Goal: Task Accomplishment & Management: Complete application form

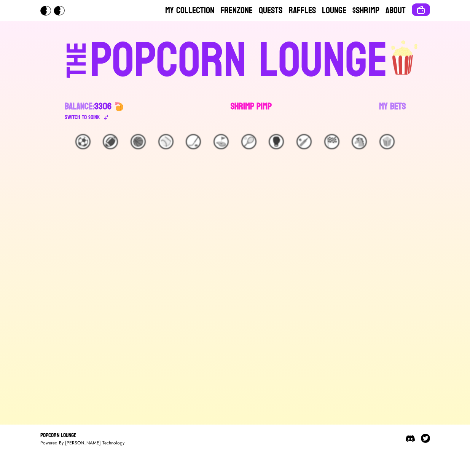
click at [264, 100] on link "Shrimp Pimp" at bounding box center [251, 110] width 41 height 21
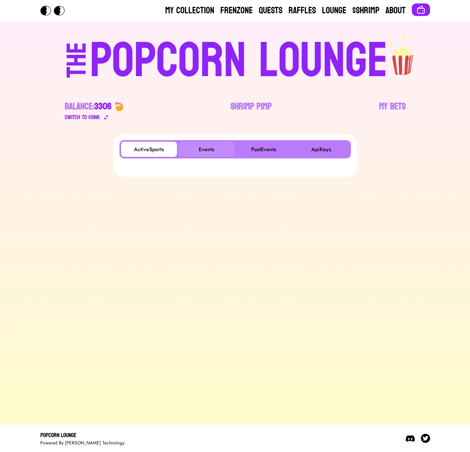
click at [207, 149] on button "Events" at bounding box center [207, 149] width 56 height 15
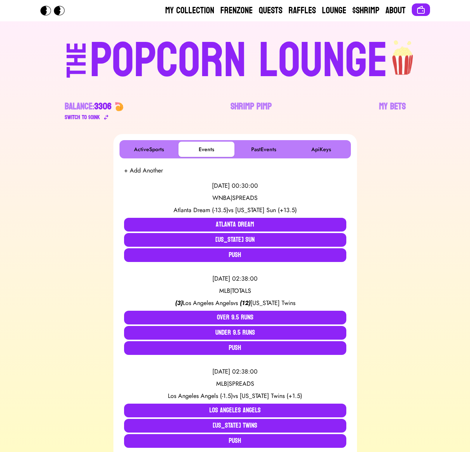
click at [155, 173] on button "+ Add Another" at bounding box center [143, 170] width 39 height 9
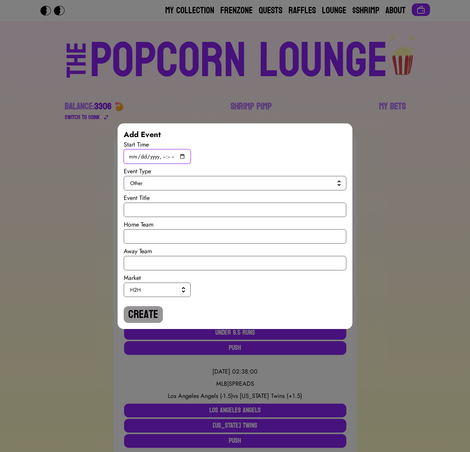
click at [183, 157] on input "datetime-local" at bounding box center [157, 156] width 67 height 14
type input "[DATE]T17:00"
click at [266, 182] on span "Other" at bounding box center [233, 183] width 207 height 8
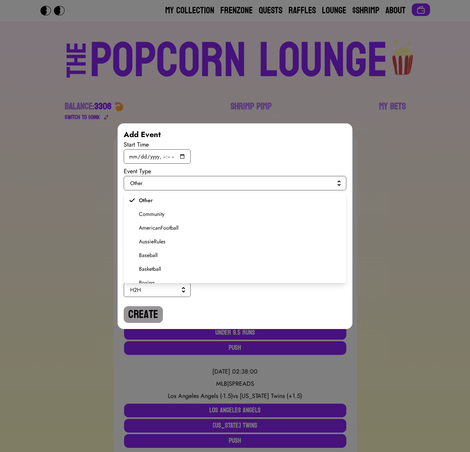
scroll to position [145, 0]
click at [162, 249] on span "Soccer" at bounding box center [240, 248] width 202 height 8
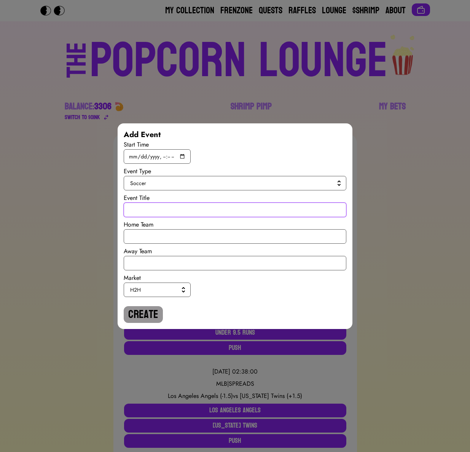
click at [159, 206] on input "text" at bounding box center [235, 209] width 223 height 14
drag, startPoint x: 174, startPoint y: 212, endPoint x: 131, endPoint y: 212, distance: 43.0
click at [131, 212] on input "World Cup Qualiy" at bounding box center [235, 209] width 223 height 14
type input "World Cup Qualiy"
click at [136, 239] on input "text" at bounding box center [235, 236] width 223 height 14
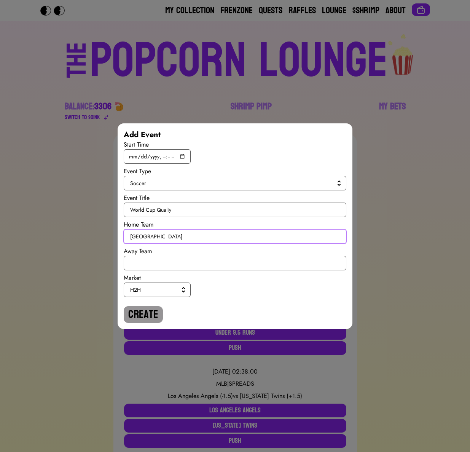
type input "[GEOGRAPHIC_DATA]"
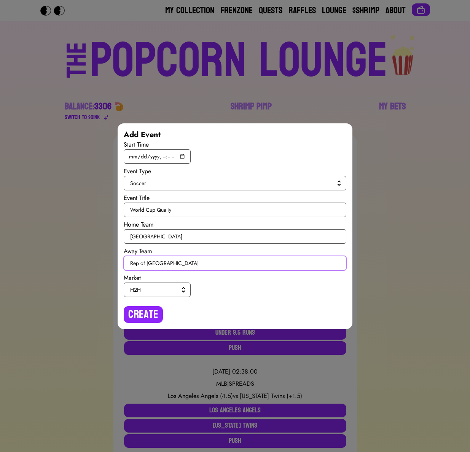
type input "Rep of [GEOGRAPHIC_DATA]"
click at [146, 287] on span "H2H" at bounding box center [155, 290] width 51 height 8
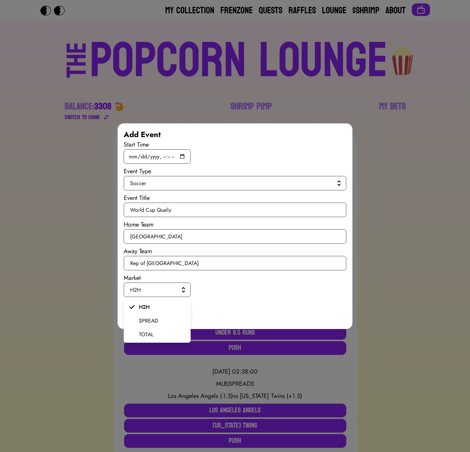
click at [154, 320] on span "SPREAD" at bounding box center [162, 321] width 46 height 8
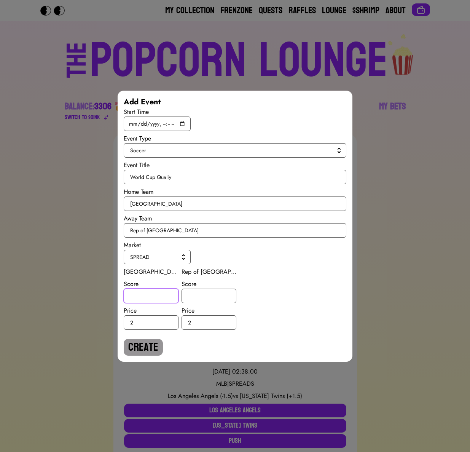
click at [151, 295] on input "number" at bounding box center [151, 296] width 55 height 14
type input "9"
type input "0.5"
type input "-5"
type input "-0.5"
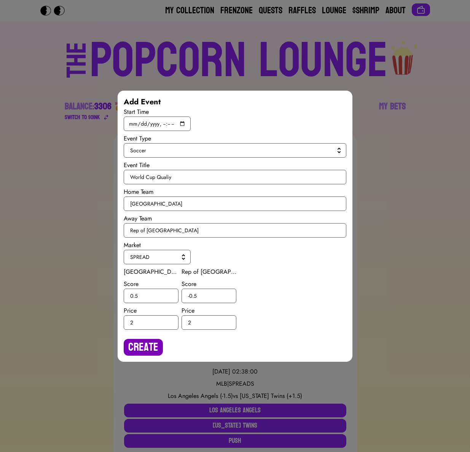
click at [151, 342] on button "Create" at bounding box center [143, 347] width 39 height 17
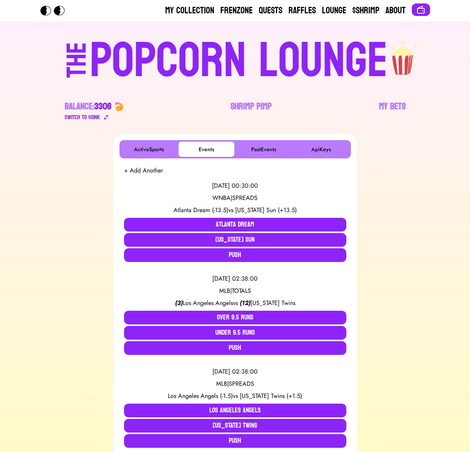
click at [149, 171] on button "+ Add Another" at bounding box center [143, 170] width 39 height 9
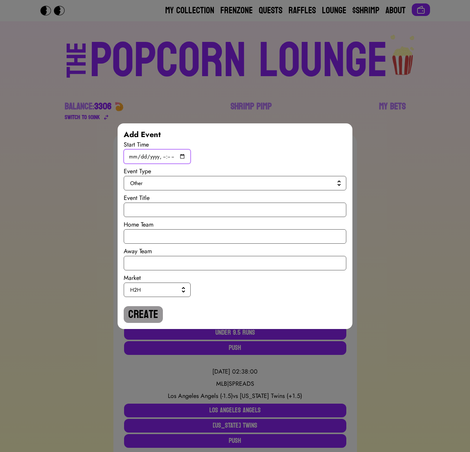
click at [183, 156] on input "datetime-local" at bounding box center [157, 156] width 67 height 14
type input "[DATE]T17:00"
click at [270, 188] on button "Other" at bounding box center [235, 183] width 223 height 14
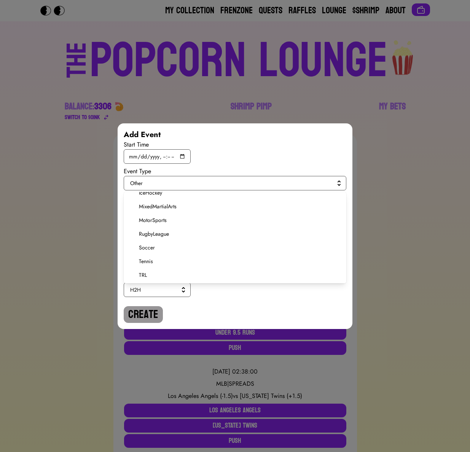
click at [144, 247] on span "Soccer" at bounding box center [240, 248] width 202 height 8
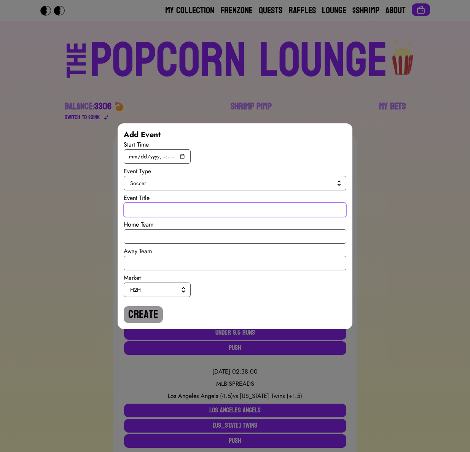
click at [151, 214] on input "text" at bounding box center [235, 209] width 223 height 14
paste input "World Cup Qualiy"
type input "World Cup Qualiy"
click at [157, 234] on input "text" at bounding box center [235, 236] width 223 height 14
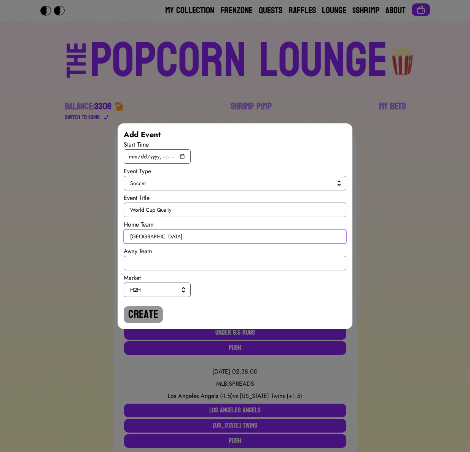
type input "[GEOGRAPHIC_DATA]"
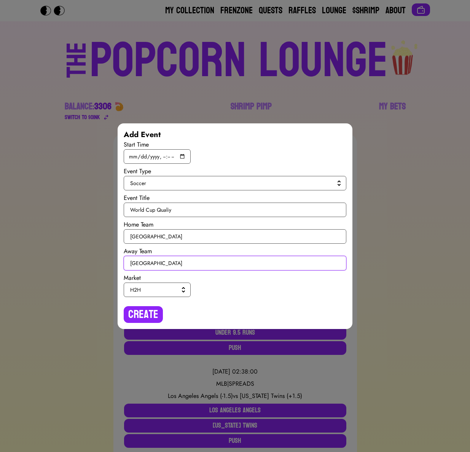
type input "[GEOGRAPHIC_DATA]"
click at [164, 295] on button "H2H" at bounding box center [157, 289] width 67 height 14
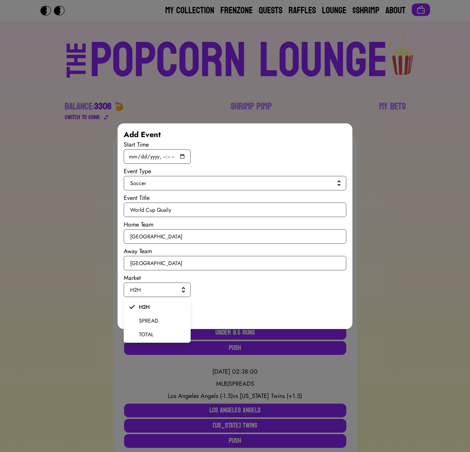
click at [156, 320] on span "SPREAD" at bounding box center [162, 321] width 46 height 8
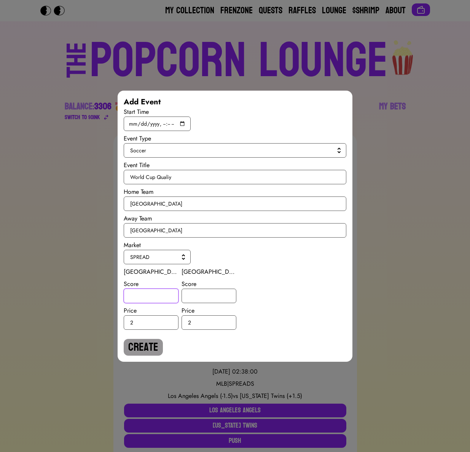
click at [149, 302] on input "number" at bounding box center [151, 296] width 55 height 14
type input "1"
type input "-1"
click at [137, 349] on button "Create" at bounding box center [143, 347] width 39 height 17
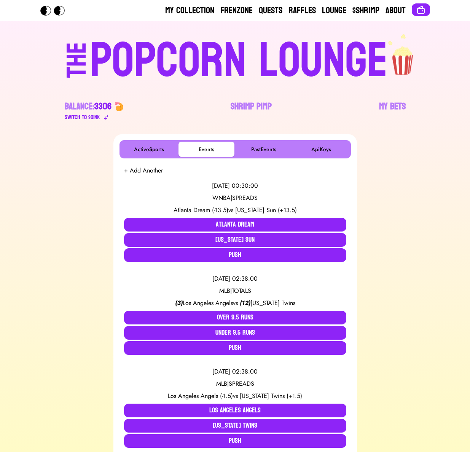
click at [146, 172] on button "+ Add Another" at bounding box center [143, 170] width 39 height 9
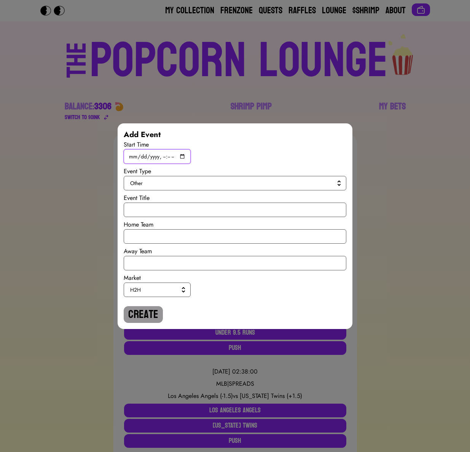
click at [180, 155] on input "datetime-local" at bounding box center [157, 156] width 67 height 14
type input "[DATE]T19:45"
click at [269, 180] on span "Other" at bounding box center [233, 183] width 207 height 8
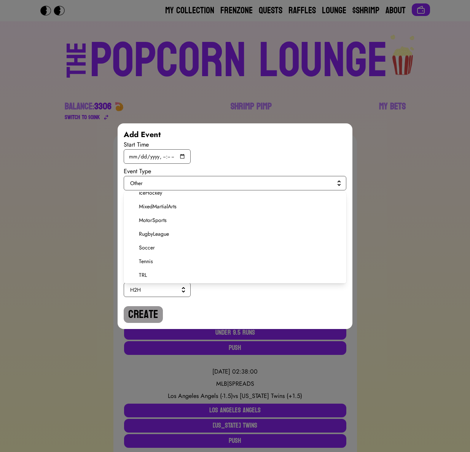
click at [163, 245] on span "Soccer" at bounding box center [240, 248] width 202 height 8
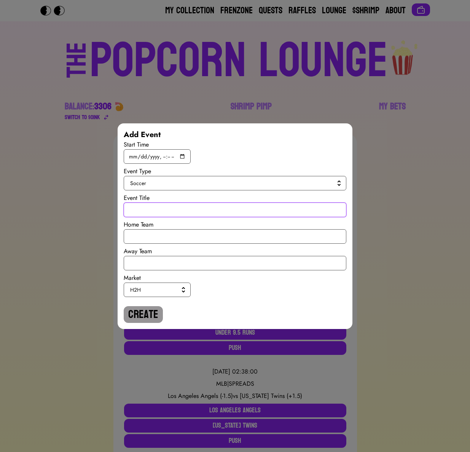
click at [161, 211] on input "text" at bounding box center [235, 209] width 223 height 14
paste input "World Cup Qualiy"
type input "World Cup Qualiy"
click at [160, 235] on input "text" at bounding box center [235, 236] width 223 height 14
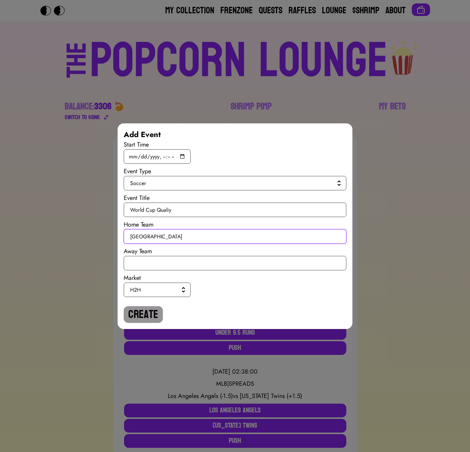
type input "[GEOGRAPHIC_DATA]"
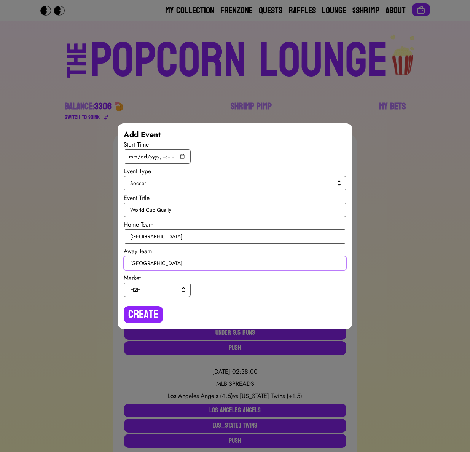
type input "[GEOGRAPHIC_DATA]"
click at [163, 287] on span "H2H" at bounding box center [155, 290] width 51 height 8
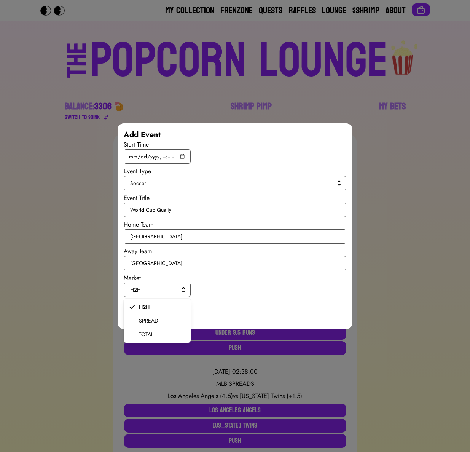
click at [151, 320] on span "SPREAD" at bounding box center [162, 321] width 46 height 8
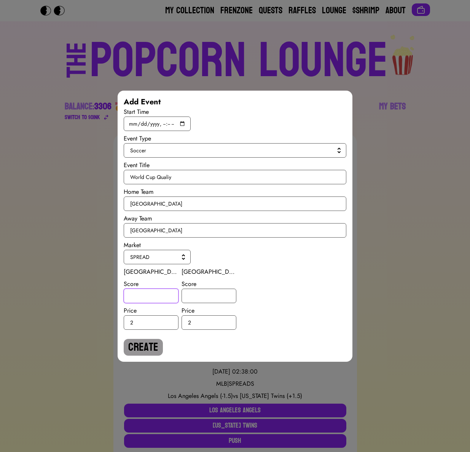
click at [151, 296] on input "number" at bounding box center [151, 296] width 55 height 14
type input "-1"
type input "1"
click at [147, 349] on button "Create" at bounding box center [143, 347] width 39 height 17
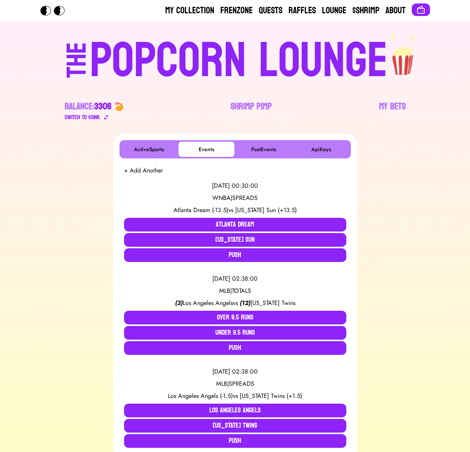
click at [137, 171] on button "+ Add Another" at bounding box center [143, 170] width 39 height 9
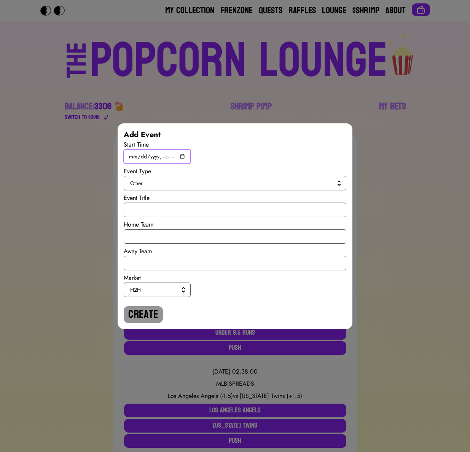
click at [180, 158] on input "datetime-local" at bounding box center [157, 156] width 67 height 14
type input "[DATE]T19:45"
click at [267, 190] on button "Other" at bounding box center [235, 183] width 223 height 14
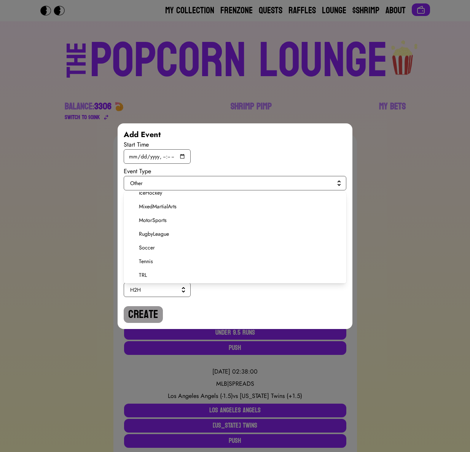
click at [148, 246] on span "Soccer" at bounding box center [240, 248] width 202 height 8
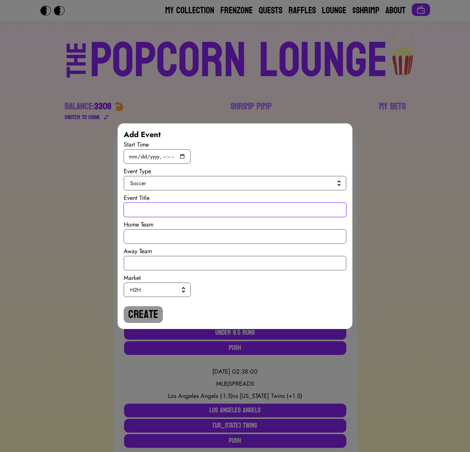
click at [151, 213] on input "text" at bounding box center [235, 209] width 223 height 14
paste input "World Cup Qualiy"
type input "World Cup Qualiy"
click at [161, 242] on input "text" at bounding box center [235, 236] width 223 height 14
type input "A"
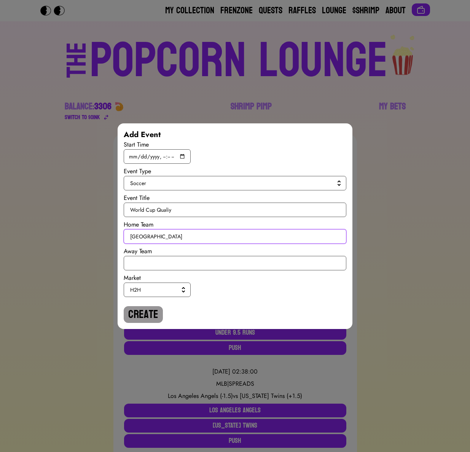
type input "[GEOGRAPHIC_DATA]"
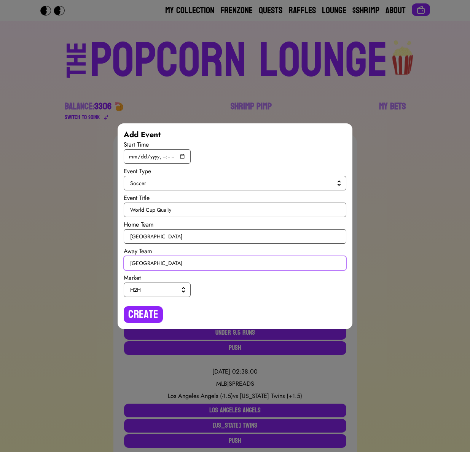
type input "[GEOGRAPHIC_DATA]"
click at [173, 285] on button "H2H" at bounding box center [157, 289] width 67 height 14
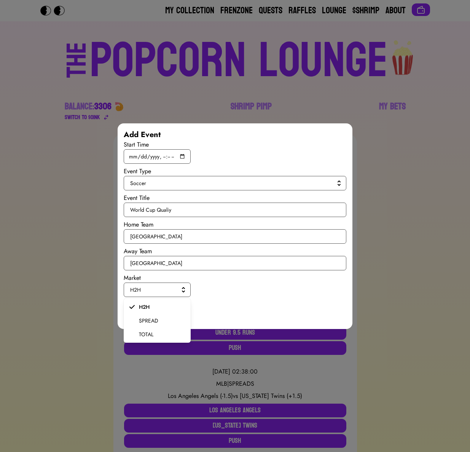
click at [158, 318] on span "SPREAD" at bounding box center [162, 321] width 46 height 8
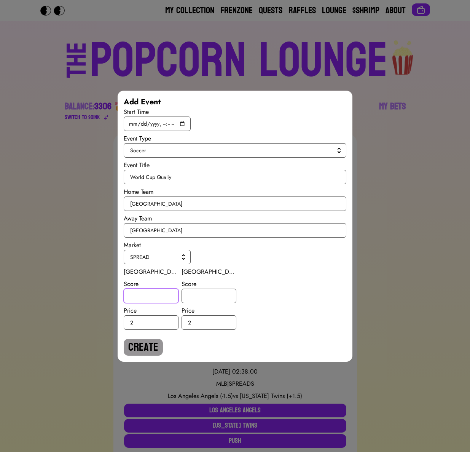
click at [155, 302] on input "number" at bounding box center [151, 296] width 55 height 14
type input "0.5"
type input "-0.5"
click at [153, 341] on button "Create" at bounding box center [143, 347] width 39 height 17
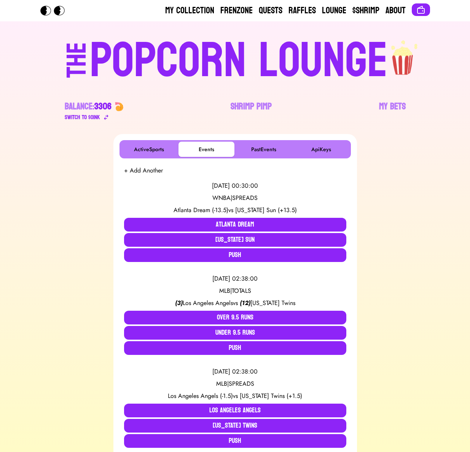
click at [142, 177] on div "[DATE] 00:30:00 WNBA | SPREADS Atlanta Dream (-13.5) vs [US_STATE] Sun (+13.5) …" at bounding box center [235, 221] width 222 height 93
click at [144, 172] on button "+ Add Another" at bounding box center [143, 170] width 39 height 9
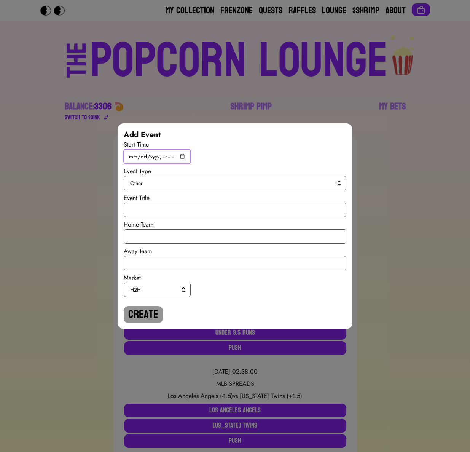
click at [180, 157] on input "datetime-local" at bounding box center [157, 156] width 67 height 14
type input "[DATE]T19:45"
click at [277, 189] on button "Other" at bounding box center [235, 183] width 223 height 14
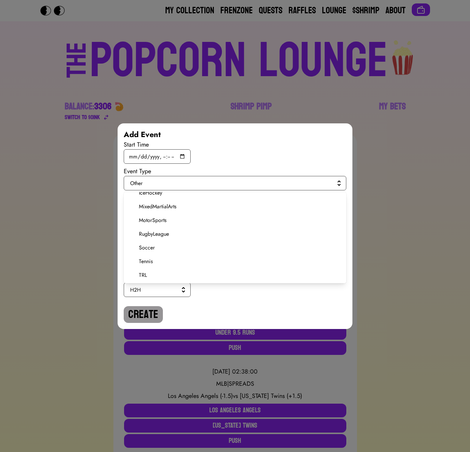
click at [148, 247] on span "Soccer" at bounding box center [240, 248] width 202 height 8
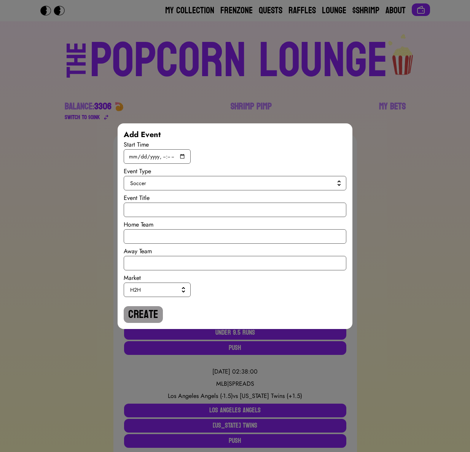
click at [149, 220] on div "Home Team" at bounding box center [235, 224] width 223 height 9
click at [149, 213] on input "text" at bounding box center [235, 209] width 223 height 14
paste input "World Cup Qualiy"
type input "World Cup Qualiy"
click at [153, 239] on input "text" at bounding box center [235, 236] width 223 height 14
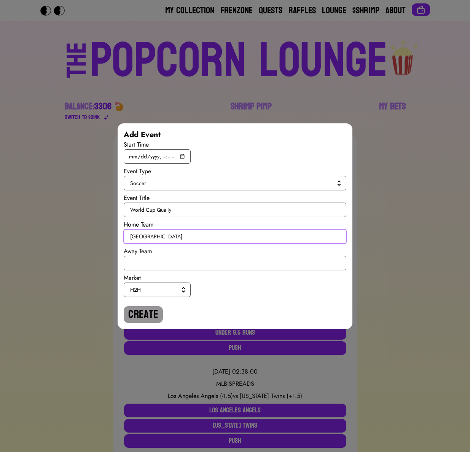
type input "[GEOGRAPHIC_DATA]"
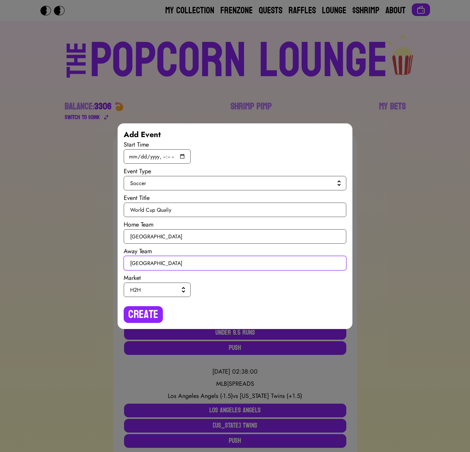
type input "[GEOGRAPHIC_DATA]"
click at [157, 290] on span "H2H" at bounding box center [155, 290] width 51 height 8
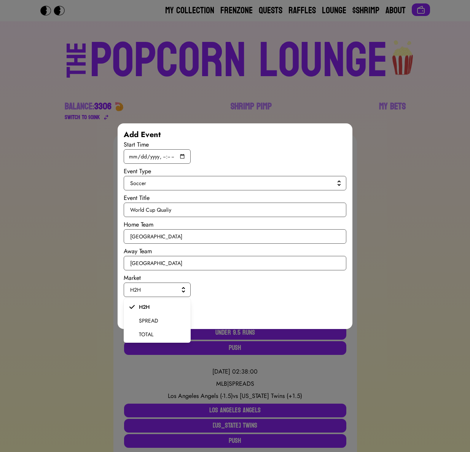
click at [145, 320] on span "SPREAD" at bounding box center [162, 321] width 46 height 8
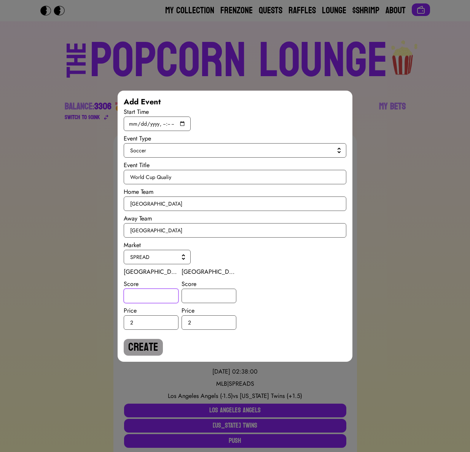
click at [148, 295] on input "number" at bounding box center [151, 296] width 55 height 14
type input "0.5"
type input "-0.5"
click at [151, 349] on button "Create" at bounding box center [143, 347] width 39 height 17
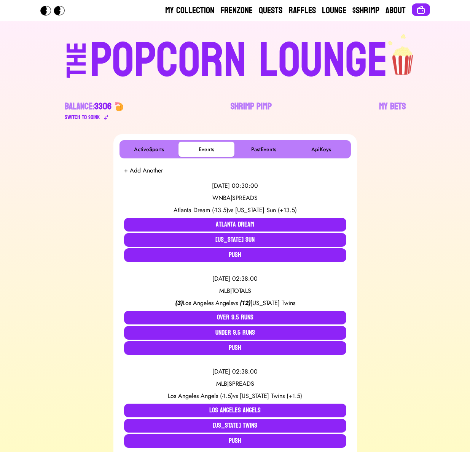
click at [143, 175] on div "[DATE] 00:30:00 WNBA | SPREADS Atlanta Dream (-13.5) vs [US_STATE] Sun (+13.5) …" at bounding box center [235, 221] width 222 height 93
click at [145, 171] on button "+ Add Another" at bounding box center [143, 170] width 39 height 9
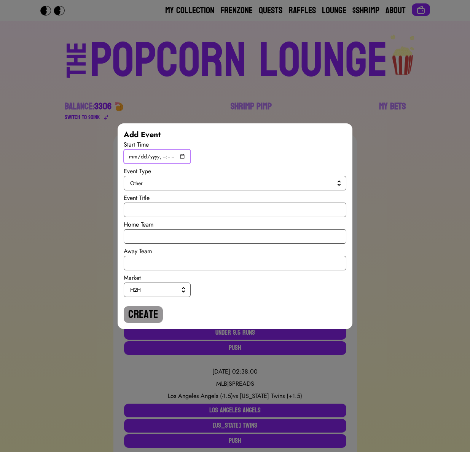
click at [185, 155] on input "datetime-local" at bounding box center [157, 156] width 67 height 14
type input "[DATE]T19:45"
click at [274, 154] on div "Start Time" at bounding box center [235, 152] width 223 height 24
click at [223, 183] on span "Other" at bounding box center [233, 183] width 207 height 8
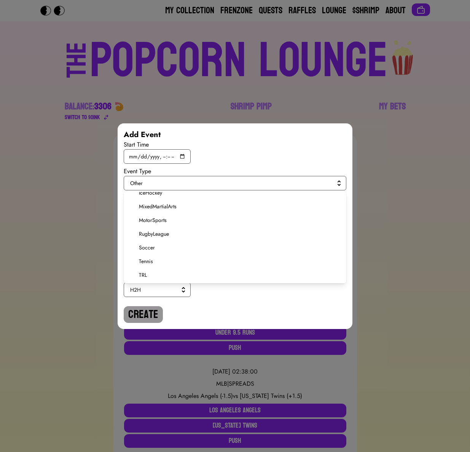
click at [147, 248] on span "Soccer" at bounding box center [240, 248] width 202 height 8
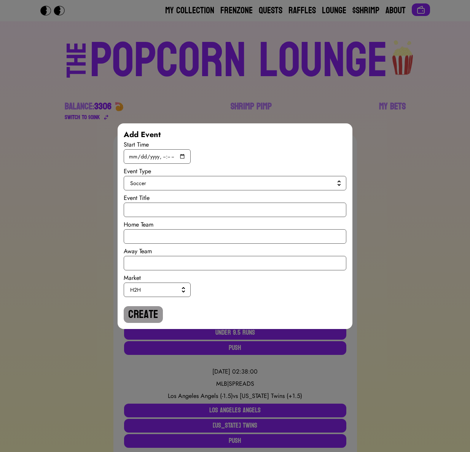
click at [147, 217] on div "Start Time Event Type Soccer Event Title Home Team Away Team Market H2H Create" at bounding box center [235, 231] width 223 height 183
click at [147, 213] on input "text" at bounding box center [235, 209] width 223 height 14
paste input "World Cup Qualiy"
type input "World Cup Qualiy"
click at [155, 234] on input "text" at bounding box center [235, 236] width 223 height 14
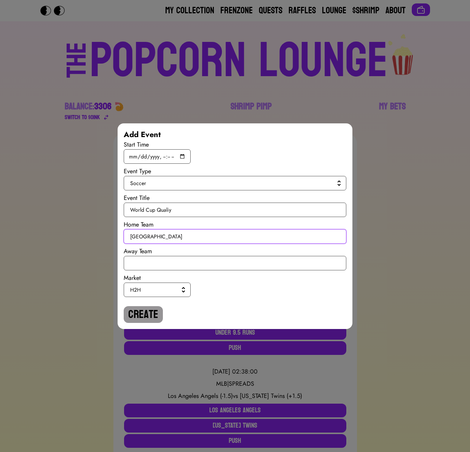
type input "[GEOGRAPHIC_DATA]"
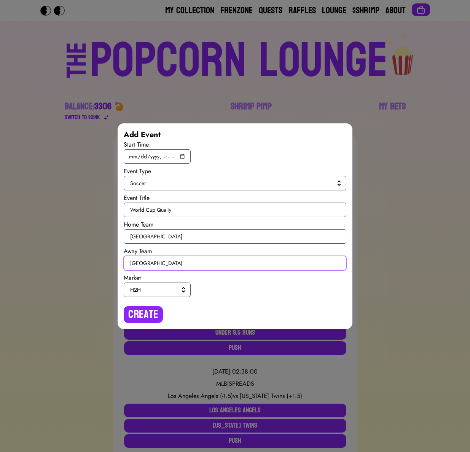
type input "[GEOGRAPHIC_DATA]"
click at [166, 280] on div "Market" at bounding box center [235, 277] width 223 height 9
click at [165, 285] on button "H2H" at bounding box center [157, 289] width 67 height 14
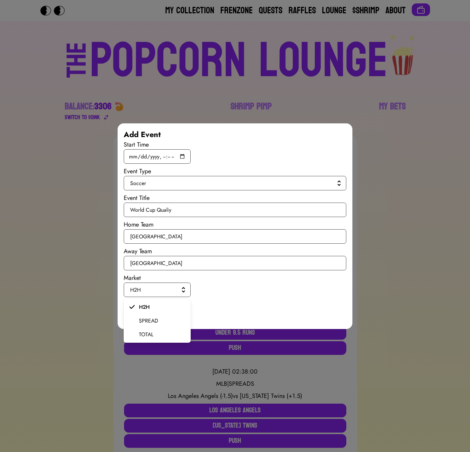
click at [151, 317] on span "SPREAD" at bounding box center [162, 321] width 46 height 8
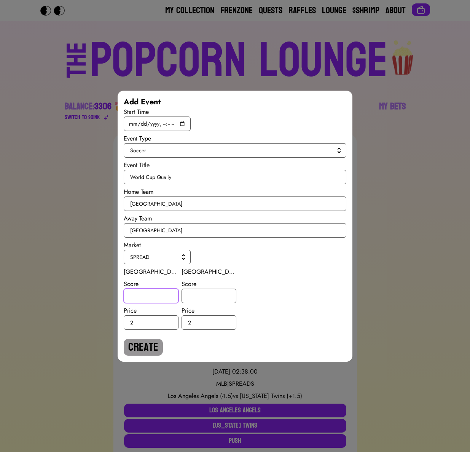
click at [151, 299] on input "number" at bounding box center [151, 296] width 55 height 14
type input "-2.5"
type input "2.5"
click at [142, 343] on button "Create" at bounding box center [143, 347] width 39 height 17
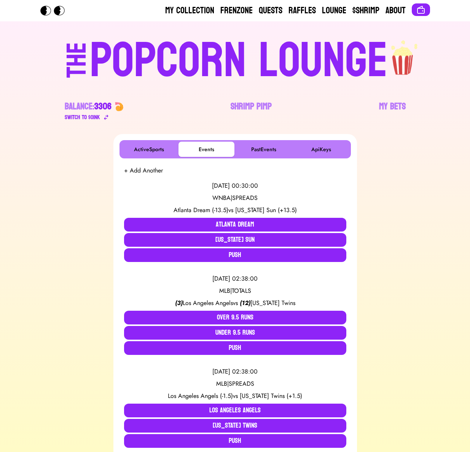
click at [153, 175] on button "+ Add Another" at bounding box center [143, 170] width 39 height 9
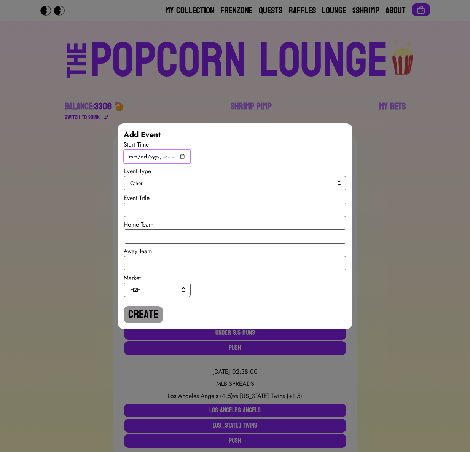
click at [180, 156] on input "datetime-local" at bounding box center [157, 156] width 67 height 14
type input "[DATE]T19:45"
click at [271, 179] on button "Other" at bounding box center [235, 183] width 223 height 14
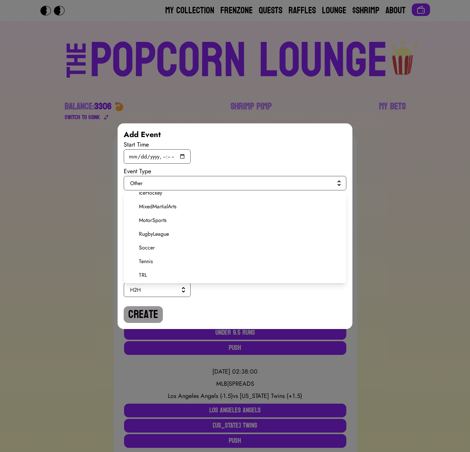
click at [144, 244] on span "Soccer" at bounding box center [240, 248] width 202 height 8
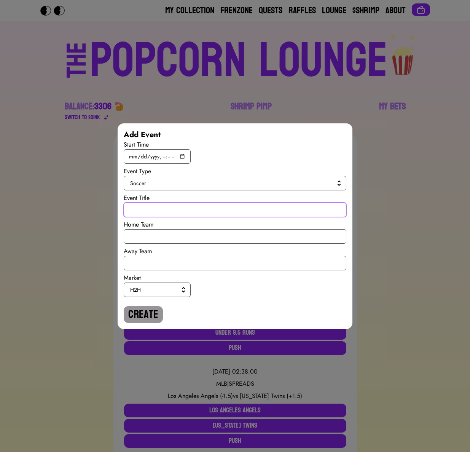
click at [151, 209] on input "text" at bounding box center [235, 209] width 223 height 14
paste input "World Cup Qualiy"
type input "World Cup Qualiy"
click at [154, 240] on input "text" at bounding box center [235, 236] width 223 height 14
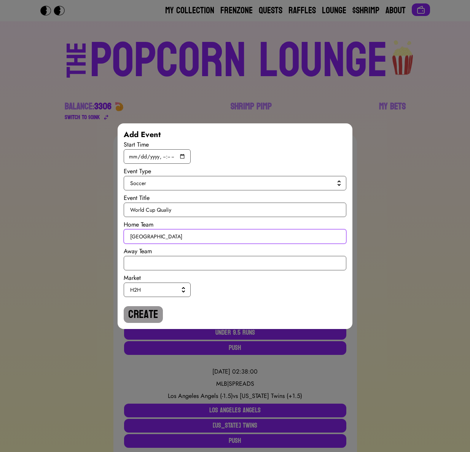
type input "[GEOGRAPHIC_DATA]"
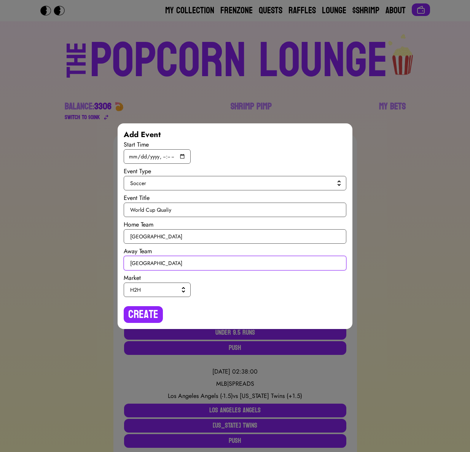
type input "[GEOGRAPHIC_DATA]"
click at [165, 289] on span "H2H" at bounding box center [155, 290] width 51 height 8
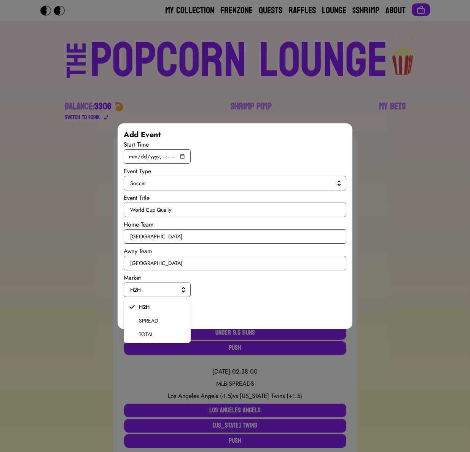
click at [156, 317] on span "SPREAD" at bounding box center [162, 321] width 46 height 8
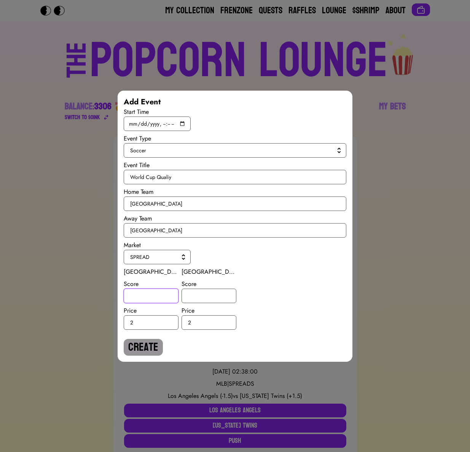
click at [152, 296] on input "number" at bounding box center [151, 296] width 55 height 14
type input "1"
type input "-1"
click at [147, 348] on button "Create" at bounding box center [143, 347] width 39 height 17
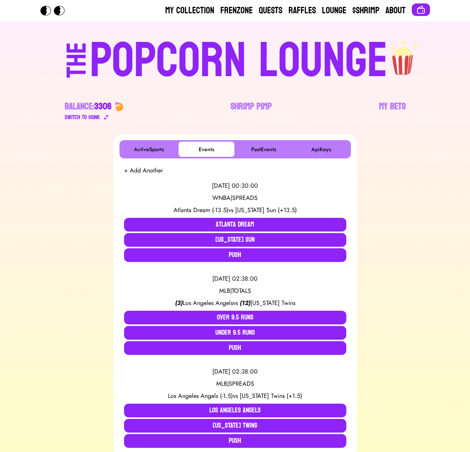
click at [149, 173] on button "+ Add Another" at bounding box center [143, 170] width 39 height 9
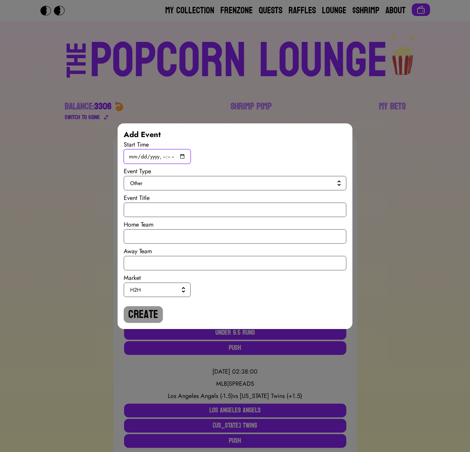
click at [181, 156] on input "datetime-local" at bounding box center [157, 156] width 67 height 14
type input "[DATE]T19:45"
click at [261, 187] on button "Other" at bounding box center [235, 183] width 223 height 14
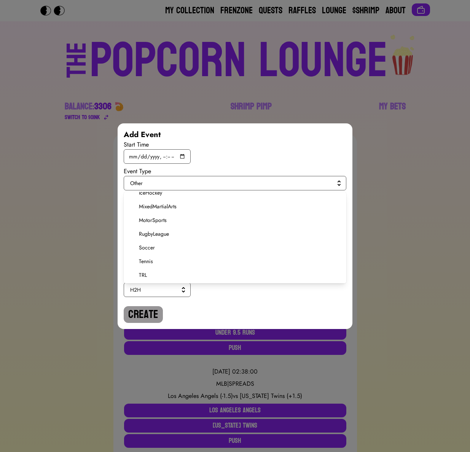
click at [149, 249] on span "Soccer" at bounding box center [240, 248] width 202 height 8
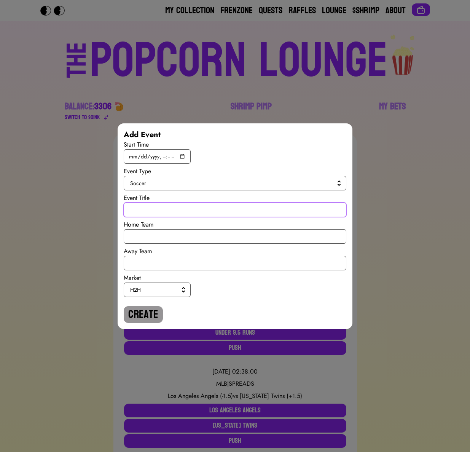
click at [152, 212] on input "text" at bounding box center [235, 209] width 223 height 14
paste input "World Cup Qualiy"
type input "World Cup Qualiy"
click at [155, 238] on input "text" at bounding box center [235, 236] width 223 height 14
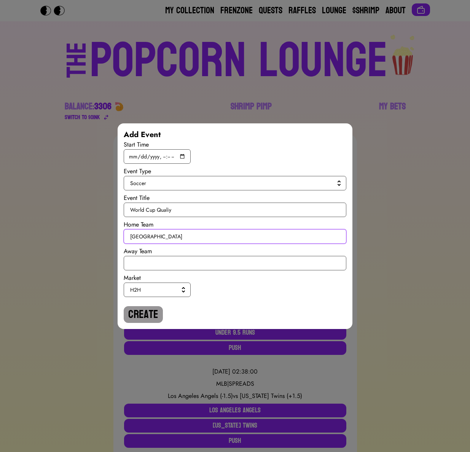
type input "[GEOGRAPHIC_DATA]"
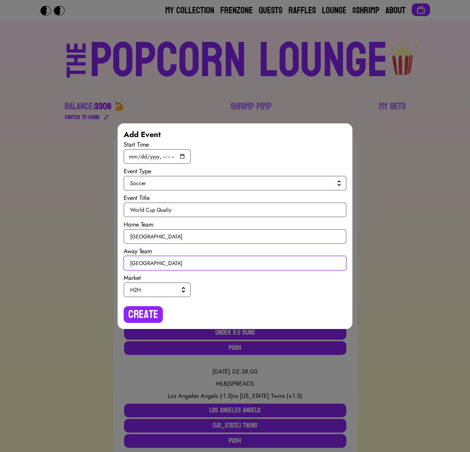
type input "[GEOGRAPHIC_DATA]"
click at [156, 288] on span "H2H" at bounding box center [155, 290] width 51 height 8
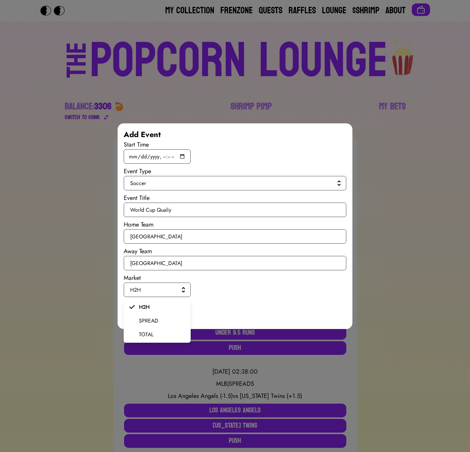
click at [154, 319] on span "SPREAD" at bounding box center [162, 321] width 46 height 8
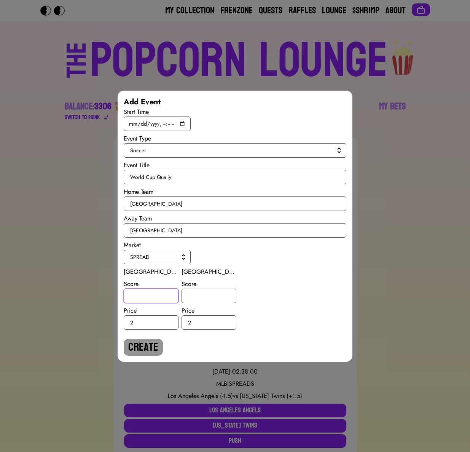
click at [144, 297] on input "number" at bounding box center [151, 296] width 55 height 14
type input "-3"
type input "3"
click at [142, 348] on button "Create" at bounding box center [143, 347] width 39 height 17
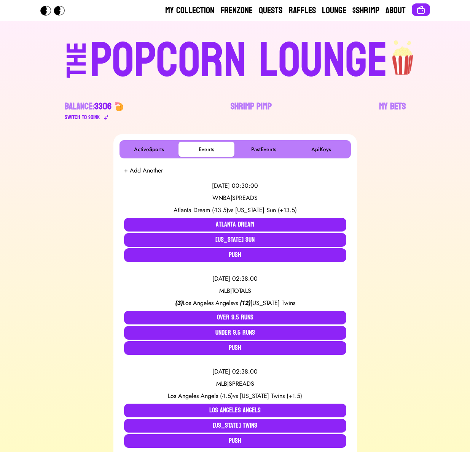
click at [153, 173] on button "+ Add Another" at bounding box center [143, 170] width 39 height 9
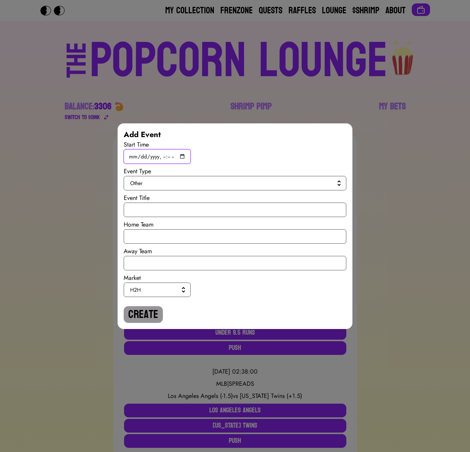
click at [181, 155] on input "datetime-local" at bounding box center [157, 156] width 67 height 14
type input "[DATE]T19:45"
click at [269, 184] on span "Other" at bounding box center [233, 183] width 207 height 8
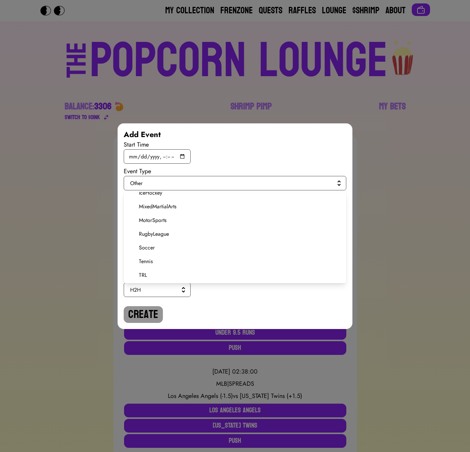
click at [154, 244] on span "Soccer" at bounding box center [240, 248] width 202 height 8
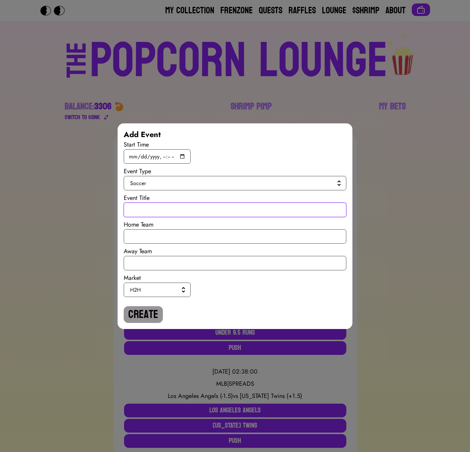
click at [151, 209] on input "text" at bounding box center [235, 209] width 223 height 14
paste input "World Cup Qualiy"
type input "World Cup Qualiy"
click at [155, 244] on div "Start Time Event Type Soccer Event Title World Cup Qualiy Home Team Away Team M…" at bounding box center [235, 231] width 223 height 183
click at [155, 239] on input "text" at bounding box center [235, 236] width 223 height 14
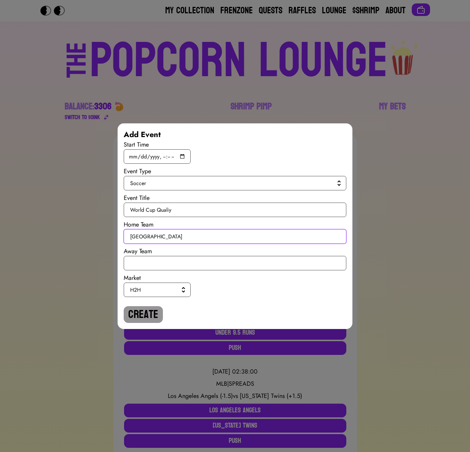
type input "[GEOGRAPHIC_DATA]"
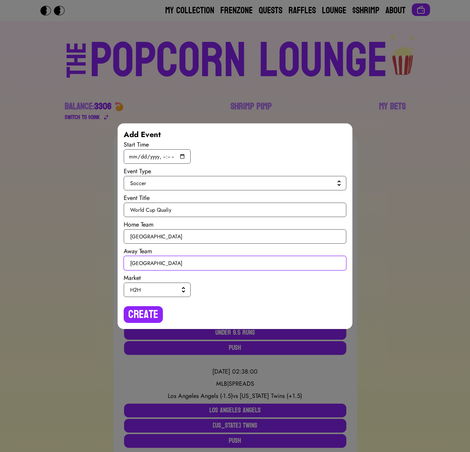
type input "[GEOGRAPHIC_DATA]"
click at [158, 291] on span "H2H" at bounding box center [155, 290] width 51 height 8
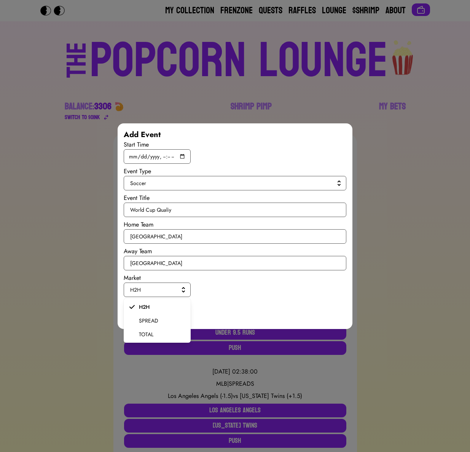
click at [146, 320] on span "SPREAD" at bounding box center [162, 321] width 46 height 8
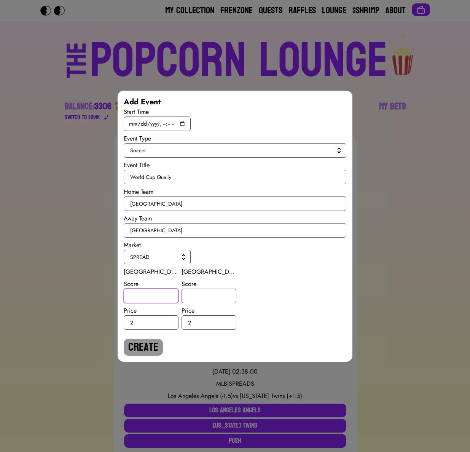
click at [146, 297] on input "number" at bounding box center [151, 296] width 55 height 14
type input "0.5"
type input "-0.5"
click at [142, 346] on button "Create" at bounding box center [143, 347] width 39 height 17
